Goal: Task Accomplishment & Management: Use online tool/utility

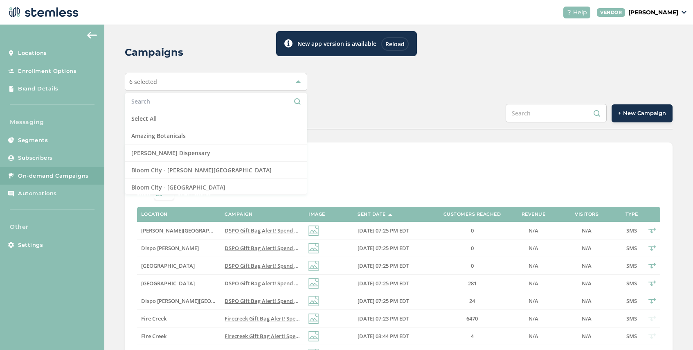
scroll to position [148, 0]
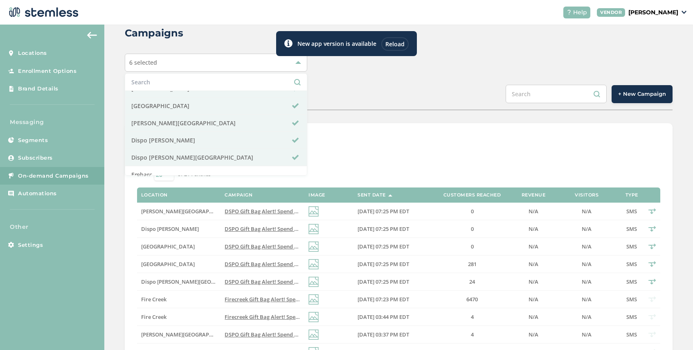
click at [392, 46] on div "Reload" at bounding box center [394, 44] width 27 height 14
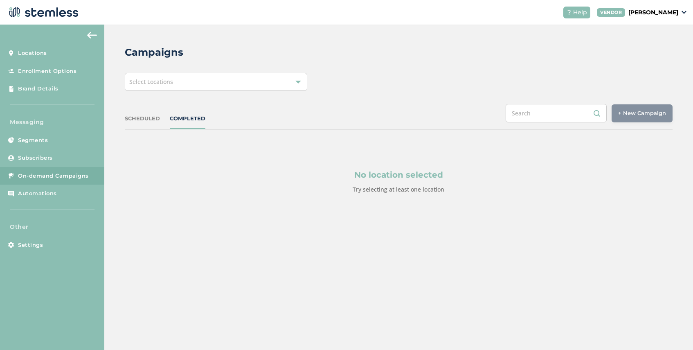
click at [202, 83] on div "Select Locations" at bounding box center [216, 82] width 182 height 18
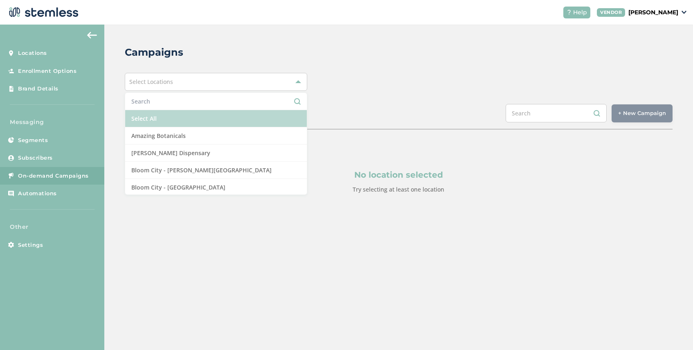
click at [252, 124] on li "Select All" at bounding box center [216, 118] width 182 height 17
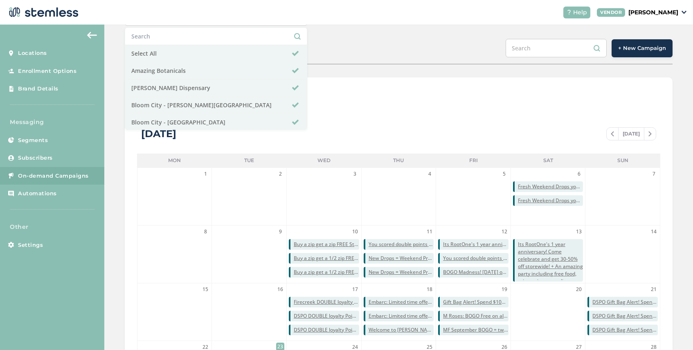
scroll to position [104, 0]
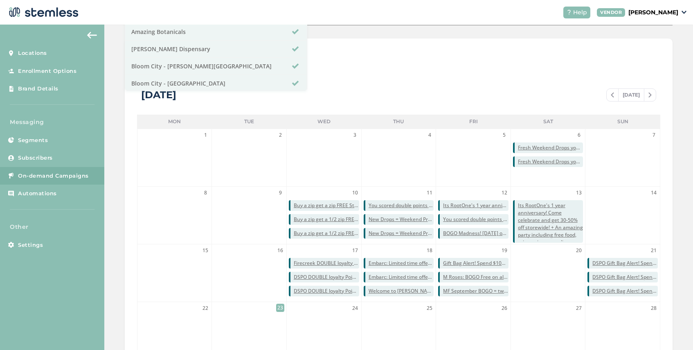
click at [360, 79] on div "List View Calendar View [DATE] [DATE] Mon Tue Wed Thu Fri Sat Sun 1 2 3 4 5 6 F…" at bounding box center [399, 233] width 548 height 391
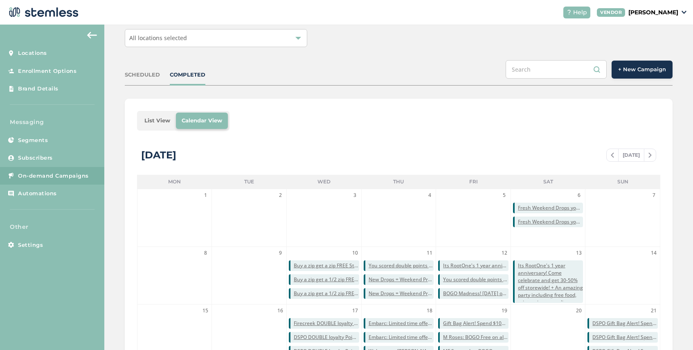
scroll to position [40, 0]
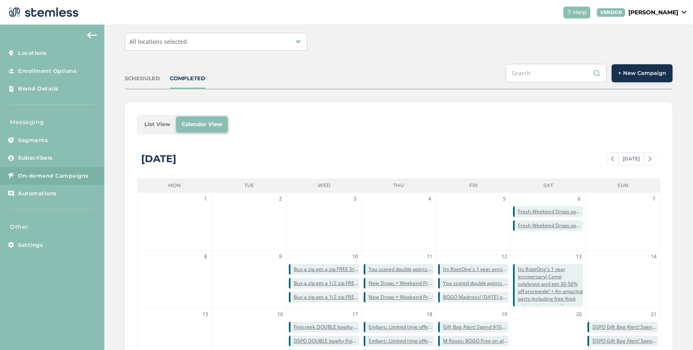
click at [157, 126] on li "List View" at bounding box center [157, 124] width 37 height 16
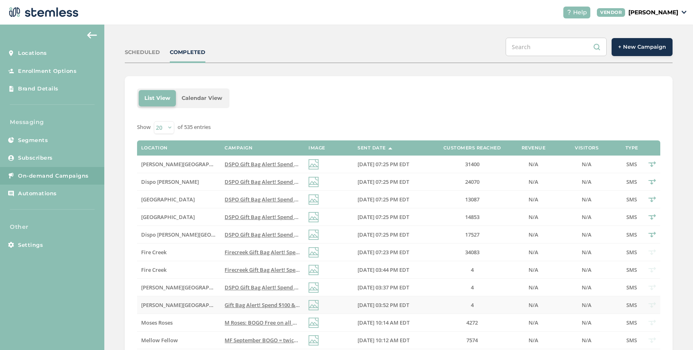
scroll to position [0, 0]
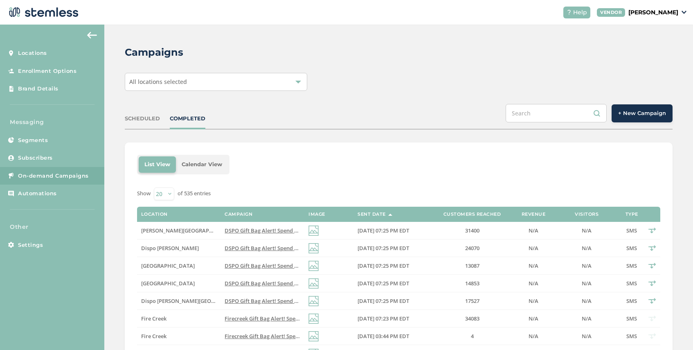
click at [645, 114] on span "+ New Campaign" at bounding box center [642, 113] width 48 height 8
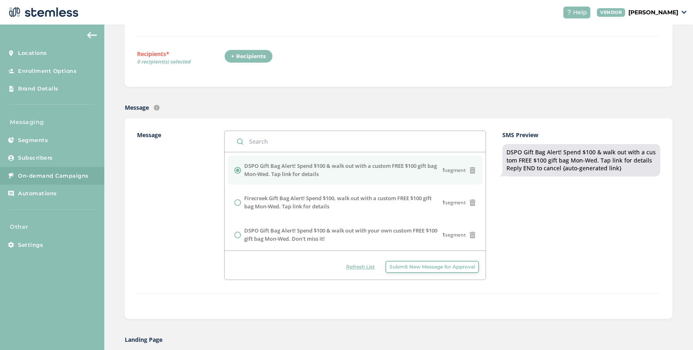
scroll to position [212, 0]
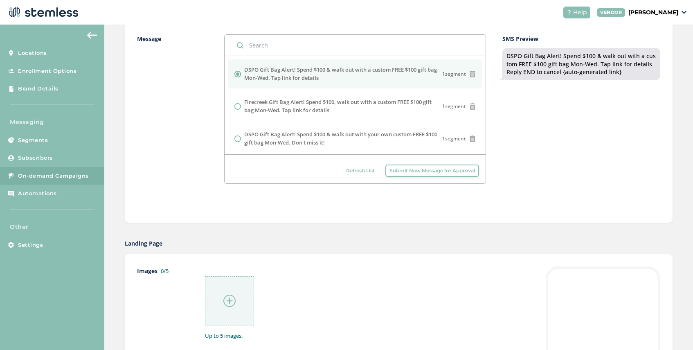
click at [423, 170] on span "Submit New Message for Approval" at bounding box center [433, 170] width 86 height 7
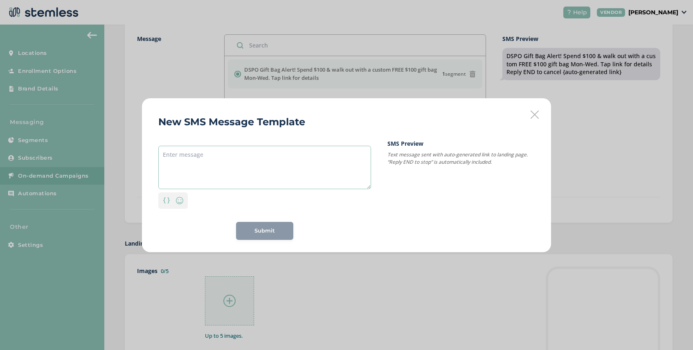
click at [267, 157] on textarea at bounding box center [264, 167] width 213 height 43
paste textarea "MF Singles Week: 20% off the Singles Shop. No code needed, ends [DATE]."
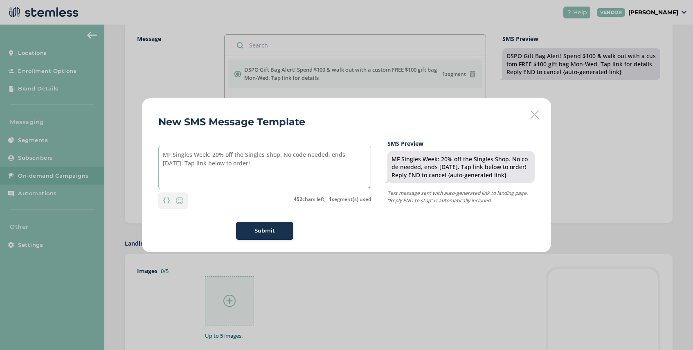
drag, startPoint x: 230, startPoint y: 162, endPoint x: 157, endPoint y: 155, distance: 73.6
click at [157, 155] on div "New SMS Message Template MF Singles Week: 20% off the Singles Shop. No code nee…" at bounding box center [346, 175] width 409 height 154
click at [240, 176] on textarea "MF Singles Week: 20% off the Singles Shop. No code needed, ends [DATE]. Tap lin…" at bounding box center [264, 167] width 213 height 43
type textarea "MF Singles Week: 20% off the Singles Shop. No code needed, ends [DATE]. Tap lin…"
click at [260, 229] on span "Submit" at bounding box center [265, 231] width 20 height 8
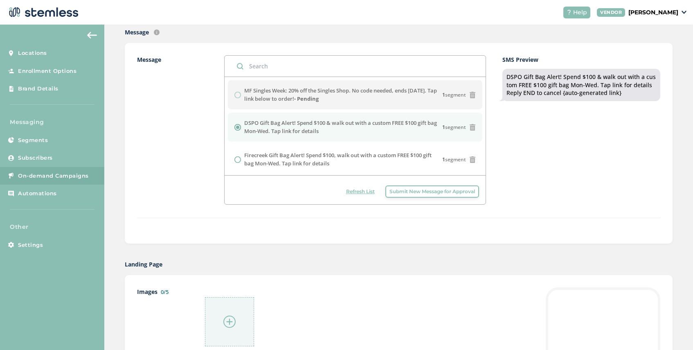
scroll to position [163, 0]
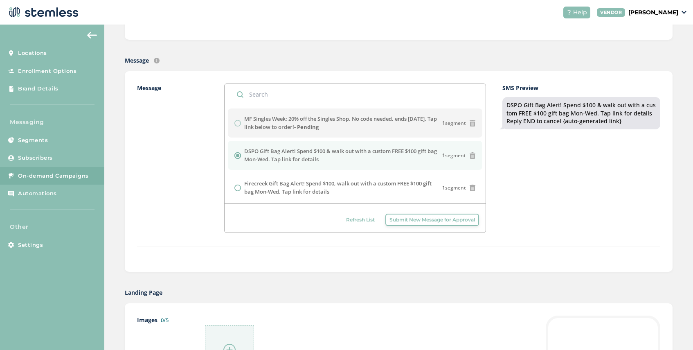
click at [363, 219] on span "Refresh List" at bounding box center [360, 219] width 29 height 7
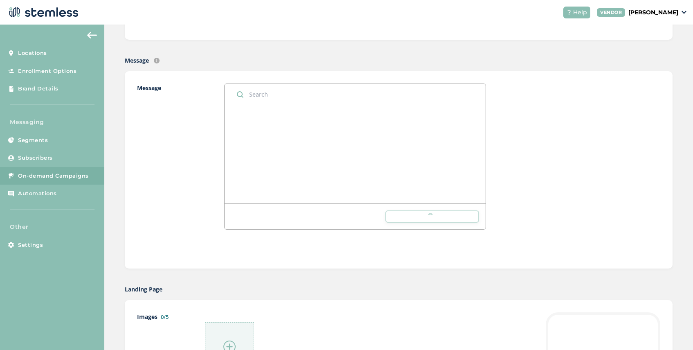
scroll to position [0, 0]
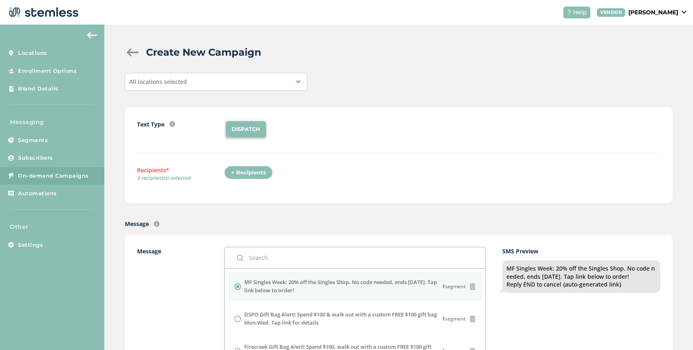
click at [200, 83] on div "All locations selected" at bounding box center [216, 82] width 182 height 18
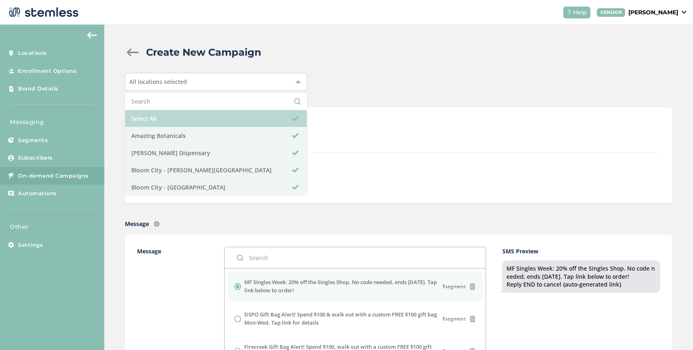
click at [186, 119] on li "Select All" at bounding box center [216, 118] width 182 height 17
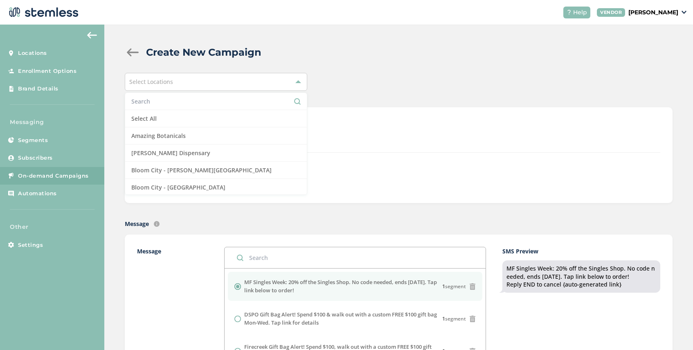
click at [187, 102] on input "text" at bounding box center [215, 101] width 169 height 9
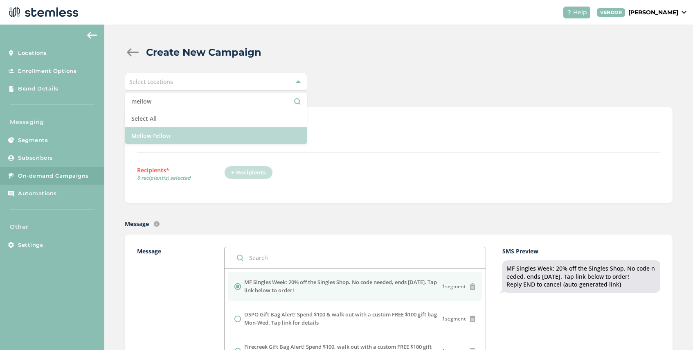
type input "mellow"
click at [188, 136] on li "Mellow Fellow" at bounding box center [216, 135] width 182 height 17
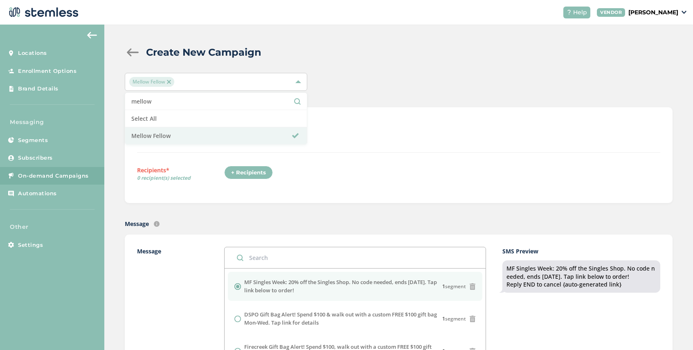
click at [244, 173] on div "+ Recipients" at bounding box center [248, 173] width 49 height 14
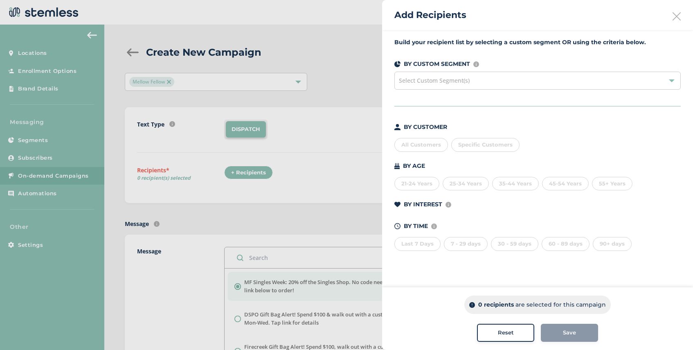
click at [495, 81] on div "Select Custom Segment(s)" at bounding box center [537, 81] width 286 height 18
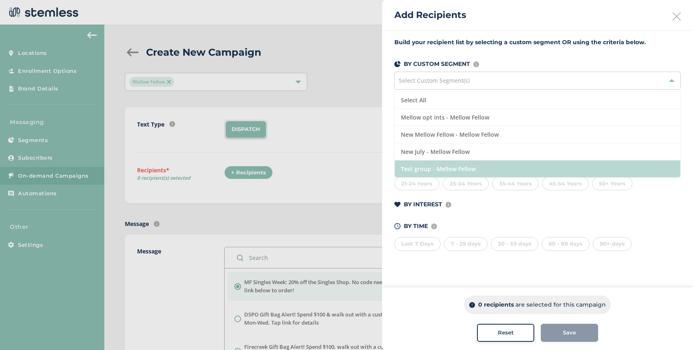
click at [457, 168] on li "Test group - Mellow Fellow" at bounding box center [538, 168] width 286 height 17
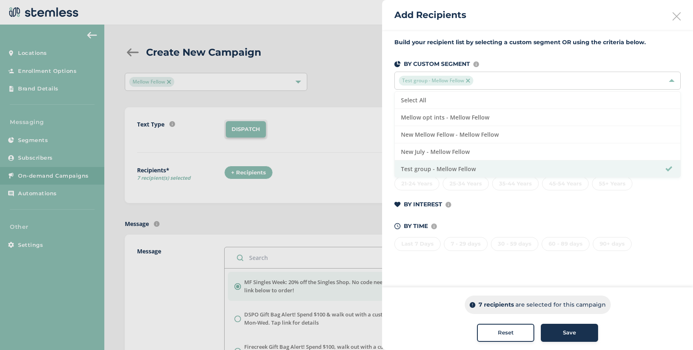
click at [568, 341] on button "Save" at bounding box center [569, 333] width 57 height 18
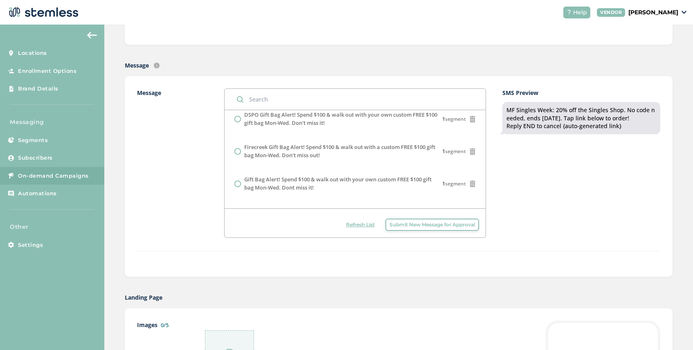
scroll to position [236, 0]
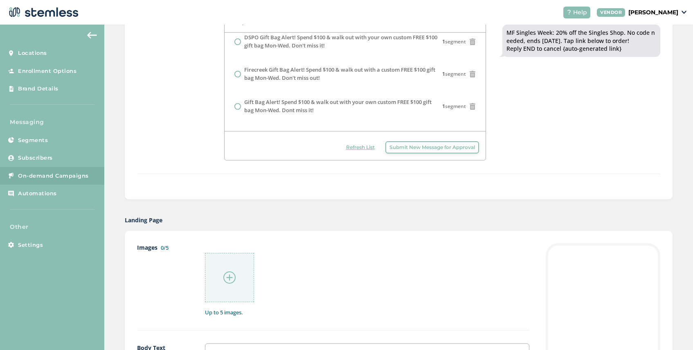
click at [234, 284] on div at bounding box center [229, 277] width 49 height 49
click at [227, 275] on img at bounding box center [229, 277] width 12 height 12
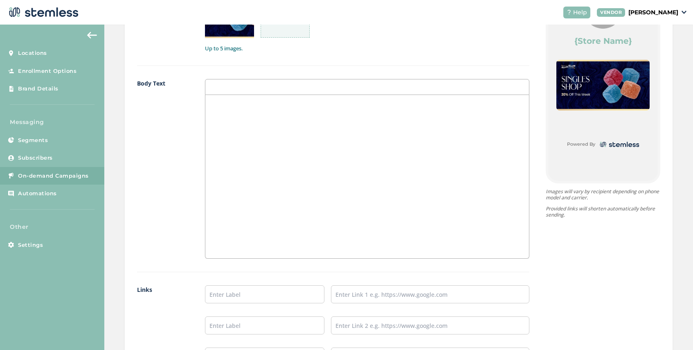
scroll to position [524, 0]
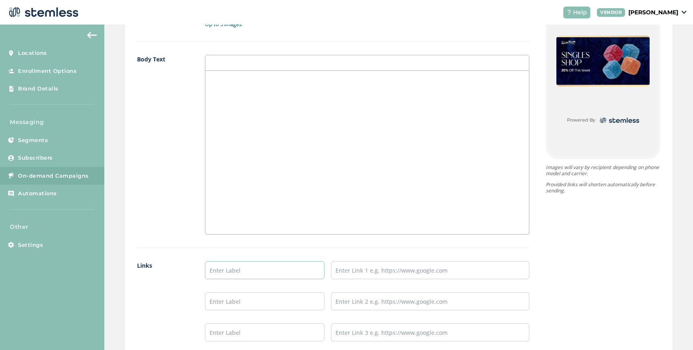
click at [233, 273] on input "text" at bounding box center [264, 270] width 119 height 18
type input "SHOP NOW"
click at [355, 273] on input "text" at bounding box center [430, 270] width 198 height 18
paste input "[URL][DOMAIN_NAME]"
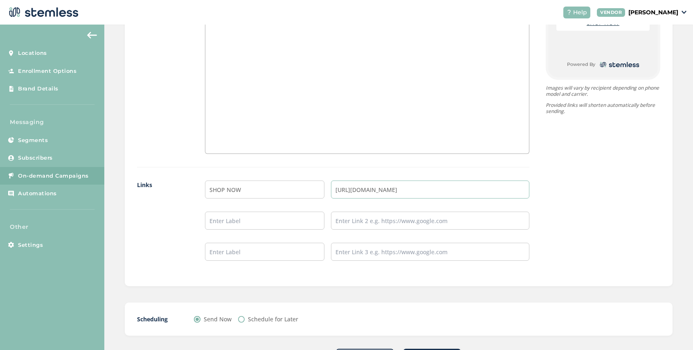
scroll to position [642, 0]
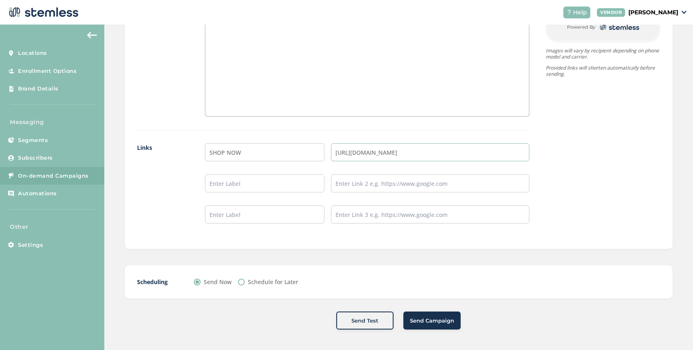
type input "[URL][DOMAIN_NAME]"
click at [427, 326] on button "Send Campaign" at bounding box center [431, 320] width 57 height 18
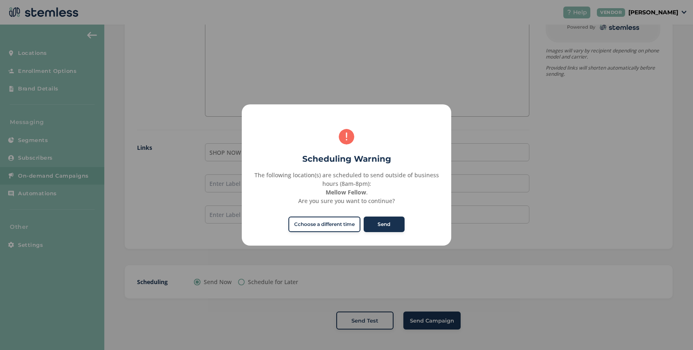
click at [469, 239] on div "× Scheduling Warning The following location(s) are scheduled to send outside of…" at bounding box center [346, 175] width 693 height 350
radio input "false"
radio input "true"
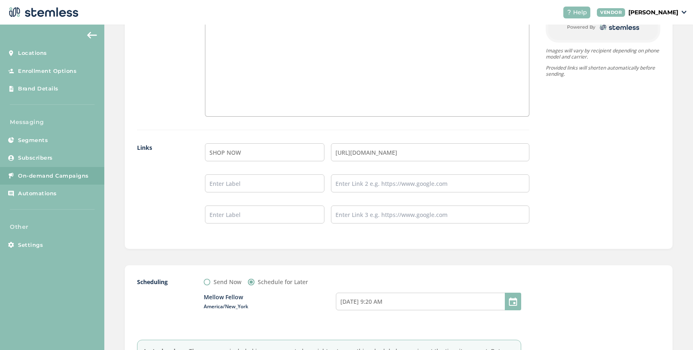
scroll to position [735, 0]
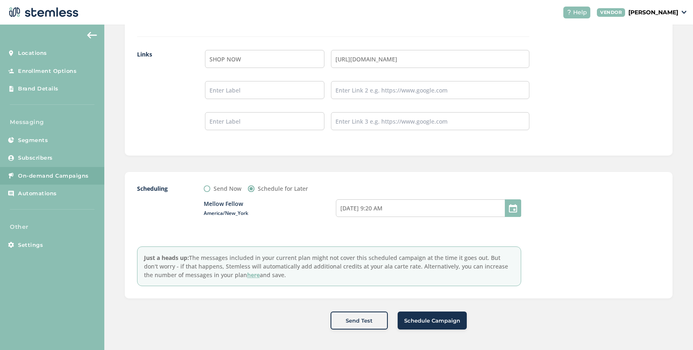
click at [205, 189] on input "Send Now" at bounding box center [207, 188] width 7 height 7
radio input "true"
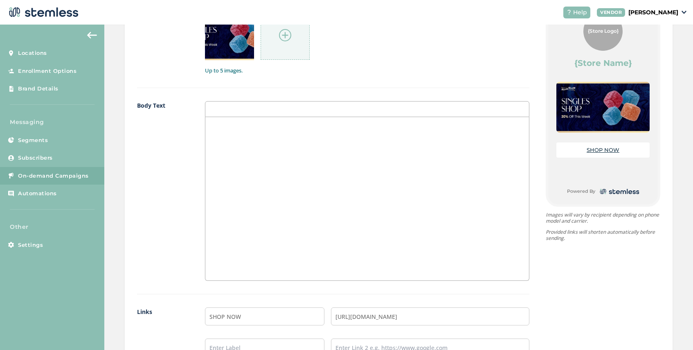
scroll to position [642, 0]
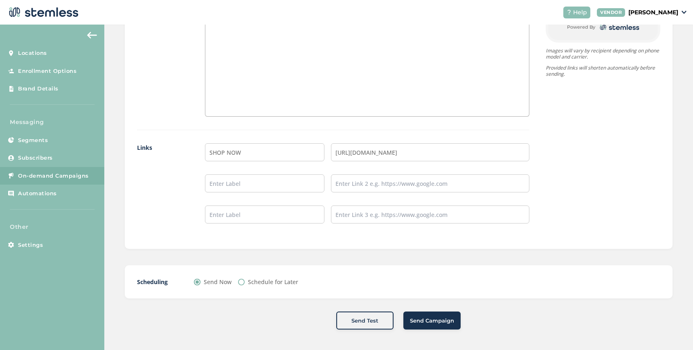
click at [439, 322] on span "Send Campaign" at bounding box center [432, 321] width 44 height 8
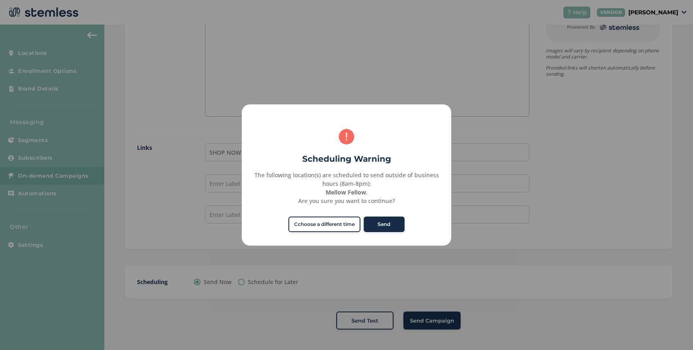
click at [376, 224] on button "Send" at bounding box center [384, 224] width 41 height 16
